Goal: Browse casually

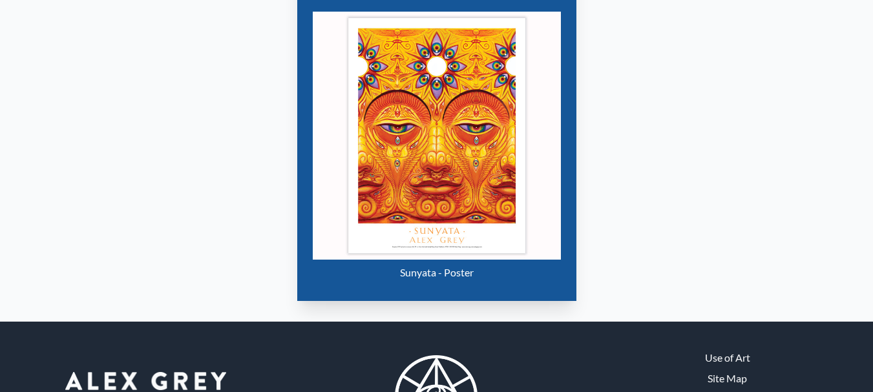
scroll to position [598, 0]
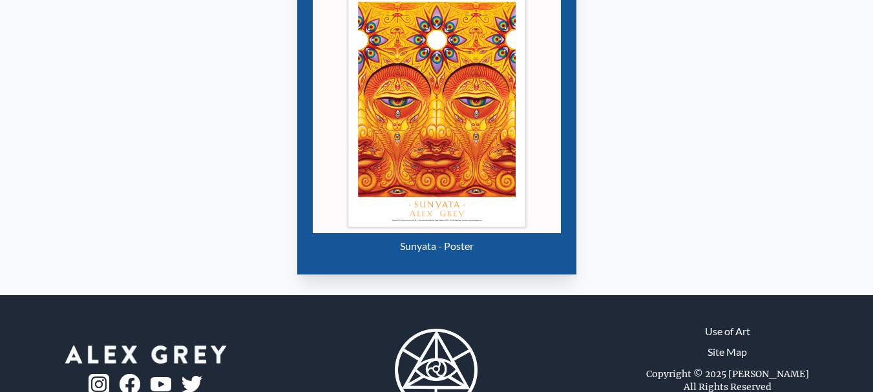
click at [382, 158] on img "21 / 31" at bounding box center [437, 109] width 248 height 248
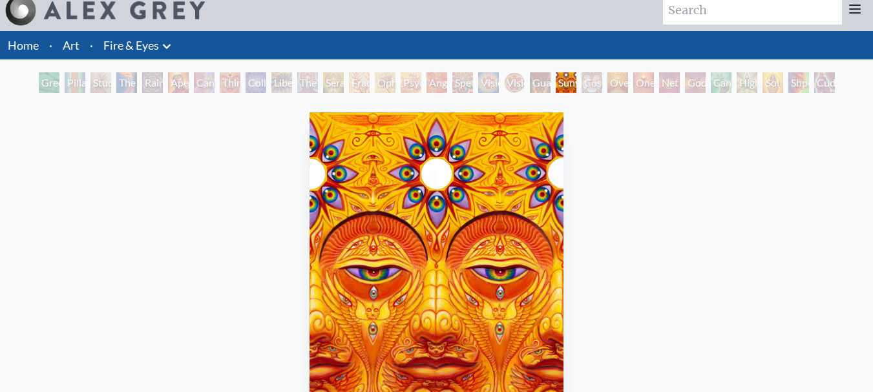
scroll to position [0, 0]
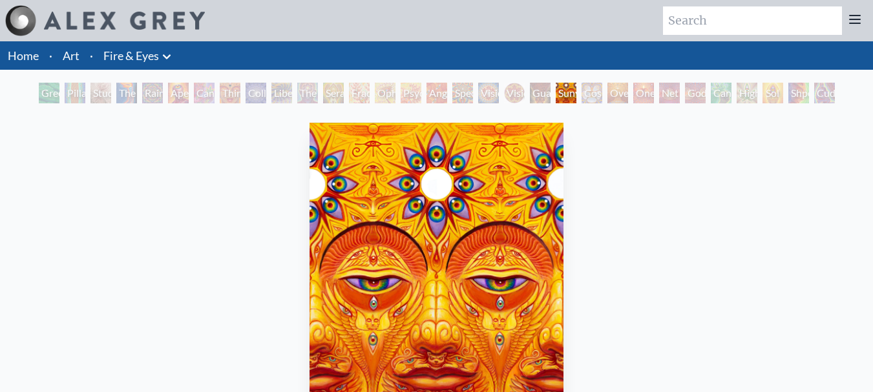
click at [136, 17] on img at bounding box center [124, 21] width 161 height 18
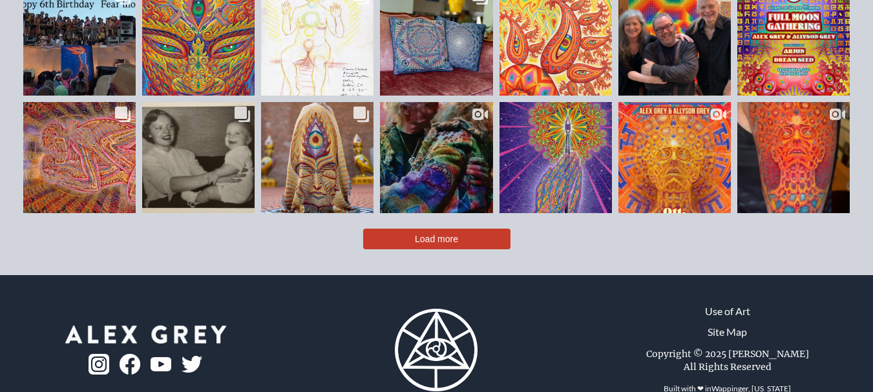
scroll to position [2772, 0]
